Goal: Task Accomplishment & Management: Manage account settings

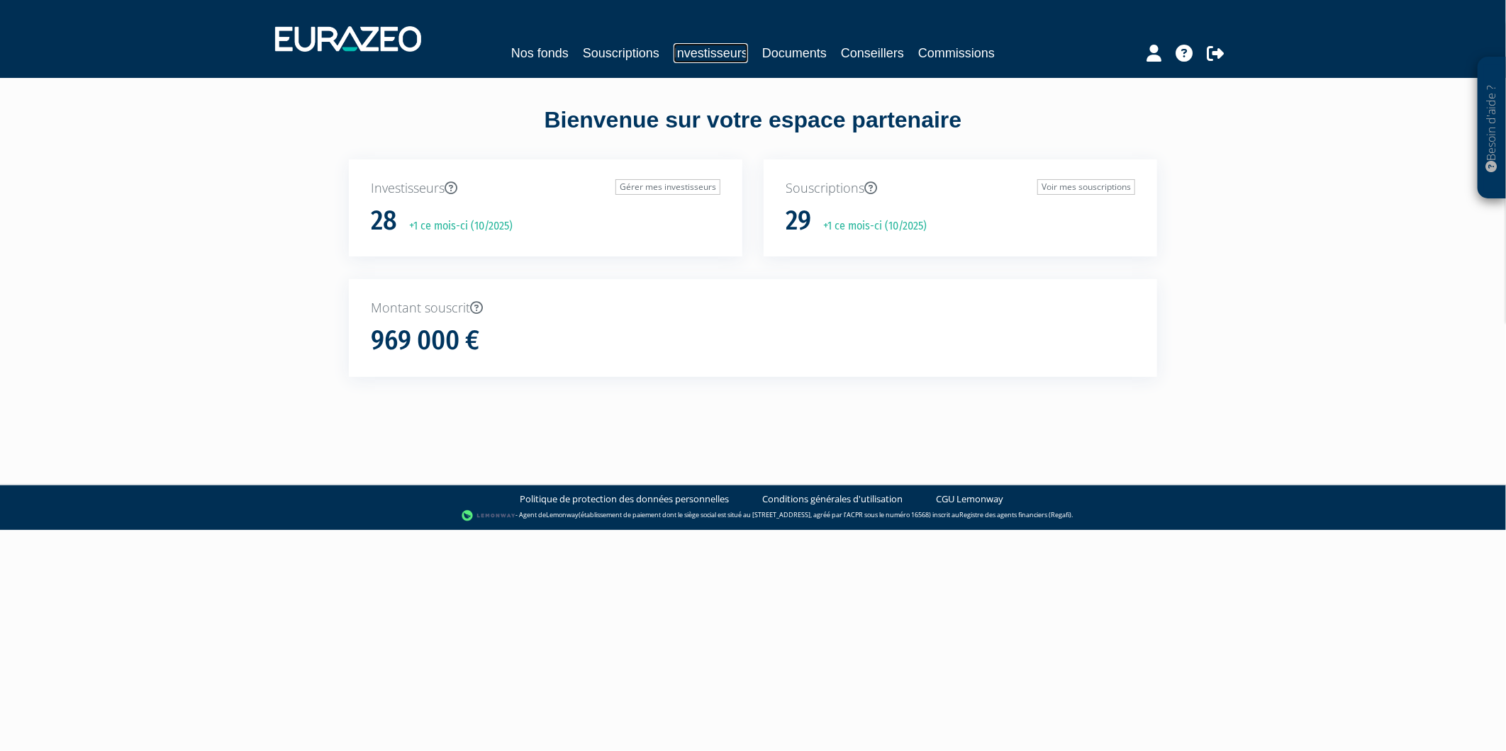
click at [705, 51] on link "Investisseurs" at bounding box center [710, 53] width 74 height 20
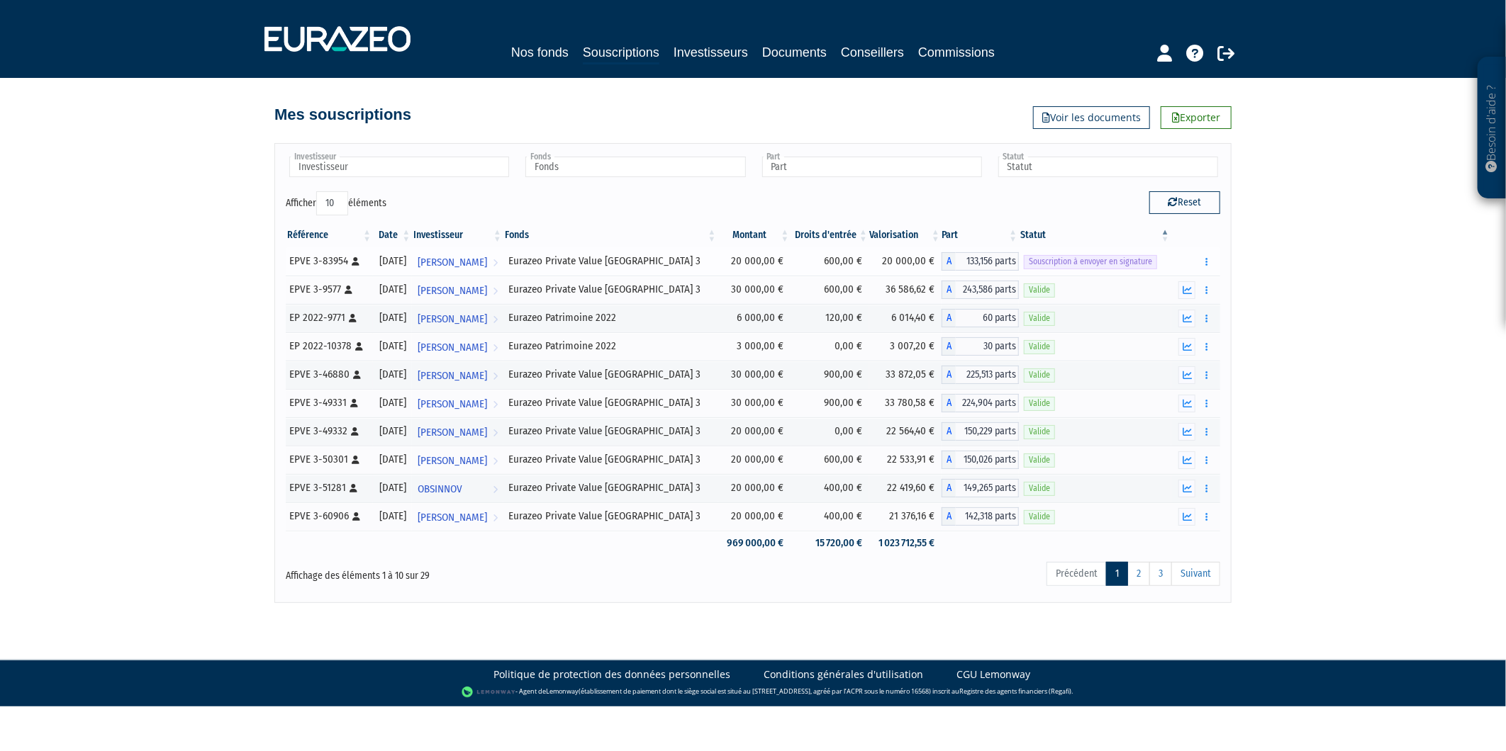
click at [1090, 262] on span "Souscription à envoyer en signature" at bounding box center [1090, 261] width 133 height 13
click at [412, 260] on td "[DATE]" at bounding box center [392, 261] width 39 height 28
click at [468, 262] on span "[PERSON_NAME]" at bounding box center [452, 263] width 69 height 26
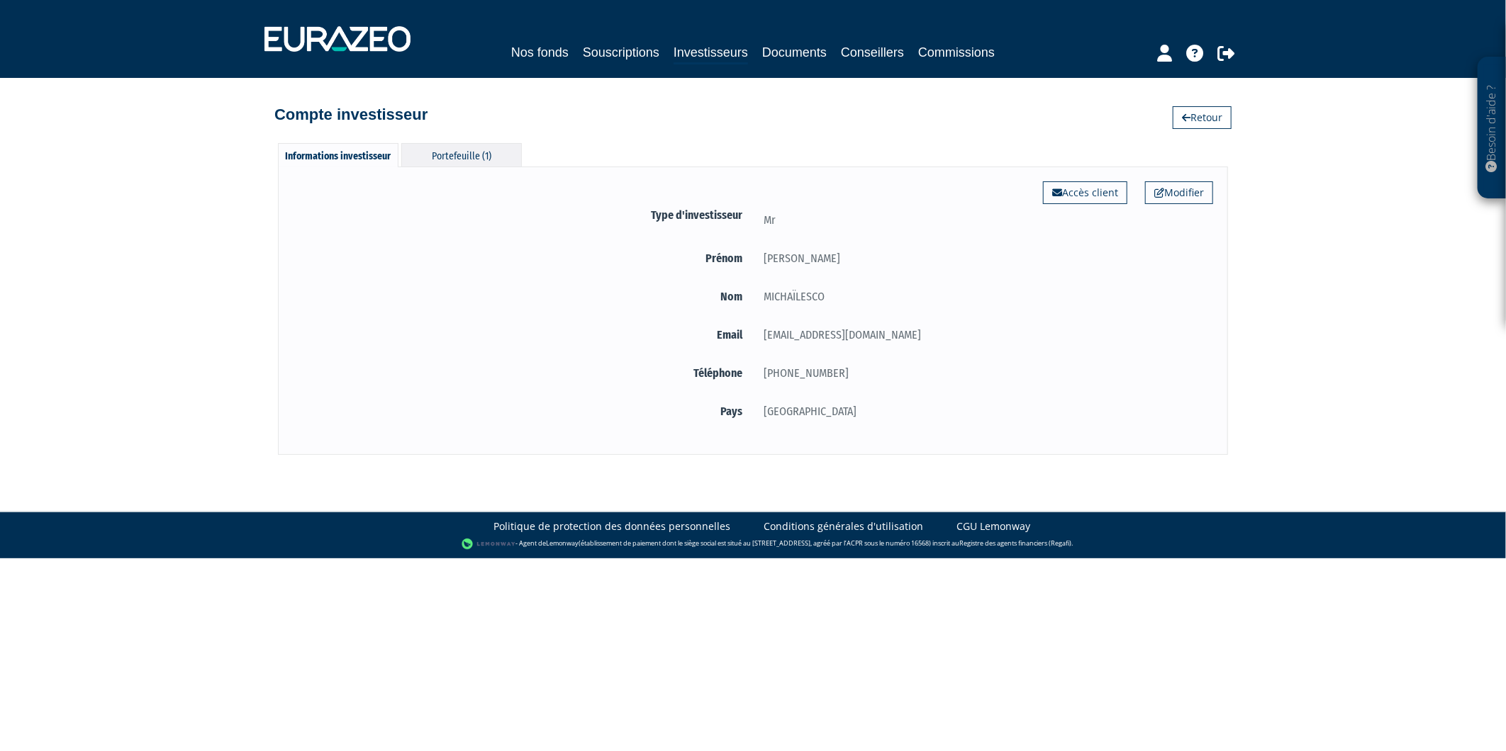
click at [479, 149] on div "Portefeuille (1)" at bounding box center [461, 154] width 121 height 23
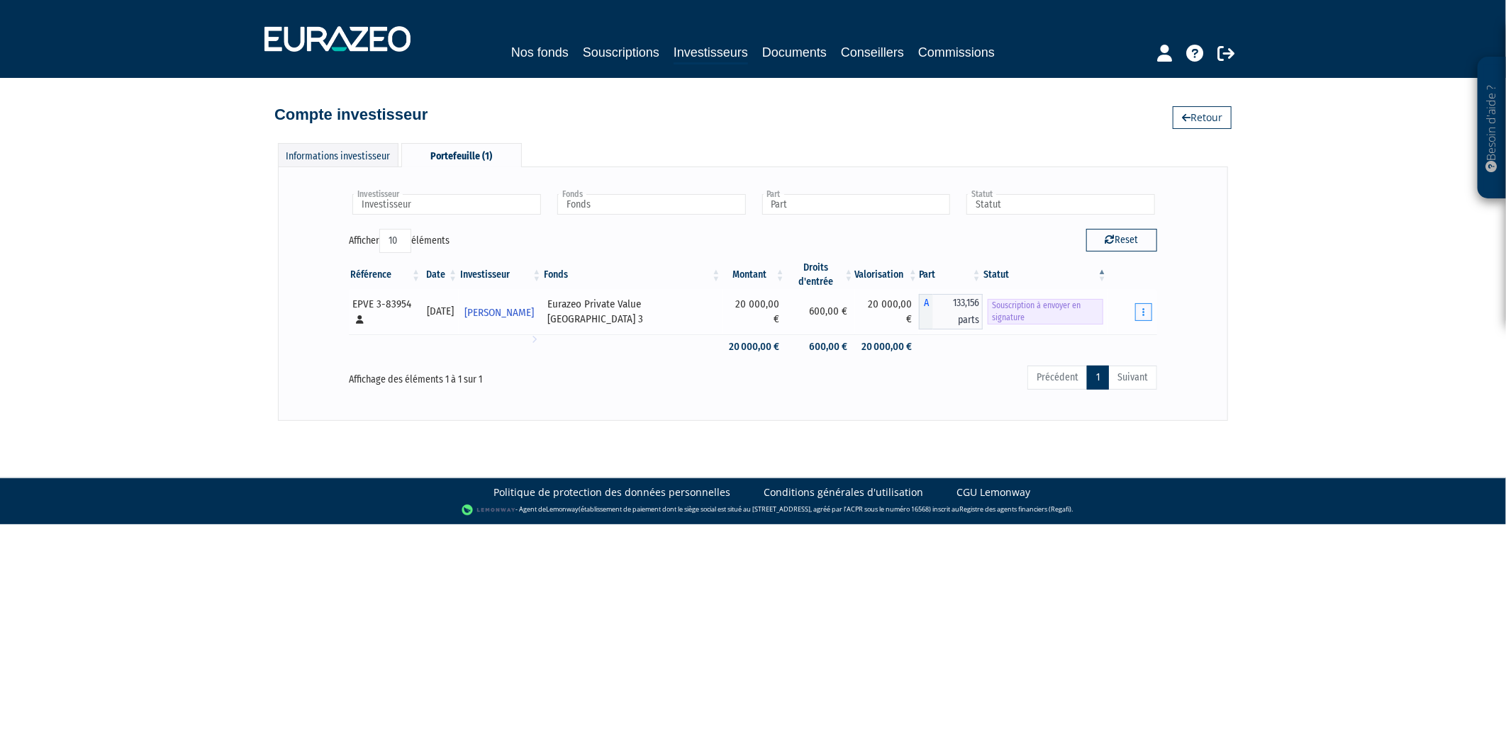
click at [1138, 311] on button "button" at bounding box center [1143, 312] width 17 height 18
click at [1129, 334] on link "Envoyer à signer" at bounding box center [1107, 337] width 81 height 23
click at [1139, 315] on button "button" at bounding box center [1143, 312] width 17 height 18
click at [1216, 348] on div "Investisseur Charles MICHAÏLESCO Investisseur Fonds Eurazeo Private Value Europ…" at bounding box center [753, 294] width 950 height 254
